Goal: Task Accomplishment & Management: Manage account settings

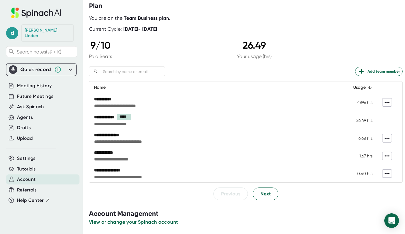
scroll to position [25, 0]
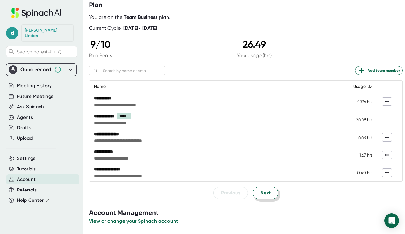
click at [260, 191] on span "Next" at bounding box center [265, 193] width 10 height 7
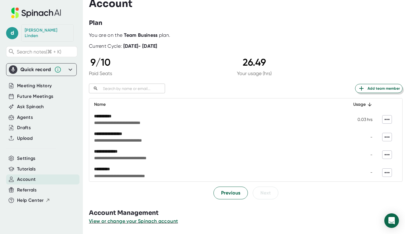
click at [386, 89] on span "Add team member" at bounding box center [378, 88] width 42 height 7
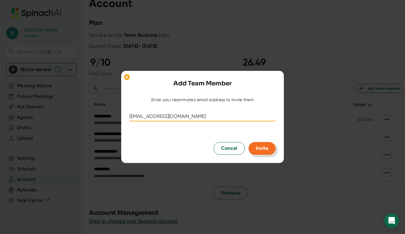
type input "lbanks@abnormalsecurity.com"
click at [264, 152] on button "Invite" at bounding box center [261, 148] width 27 height 13
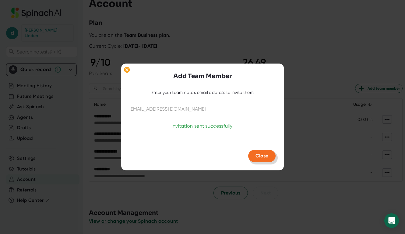
click at [267, 157] on span "Close" at bounding box center [261, 156] width 13 height 6
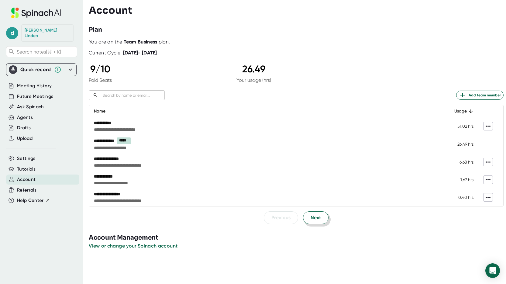
click at [315, 215] on span "Next" at bounding box center [316, 217] width 10 height 7
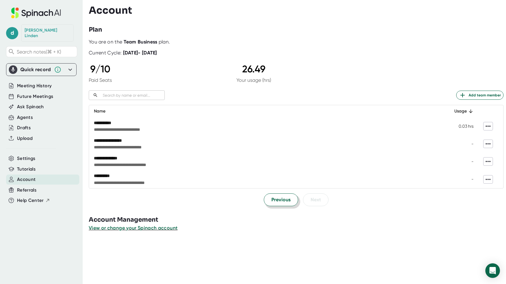
click at [283, 200] on span "Previous" at bounding box center [281, 199] width 19 height 7
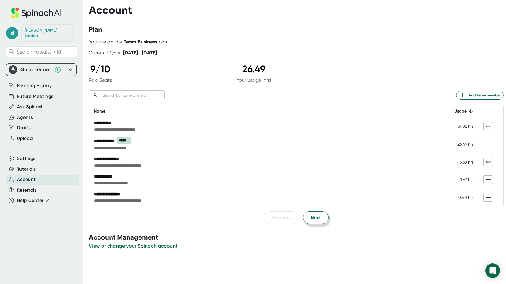
click at [311, 221] on span "Next" at bounding box center [316, 217] width 10 height 7
